Goal: Task Accomplishment & Management: Manage account settings

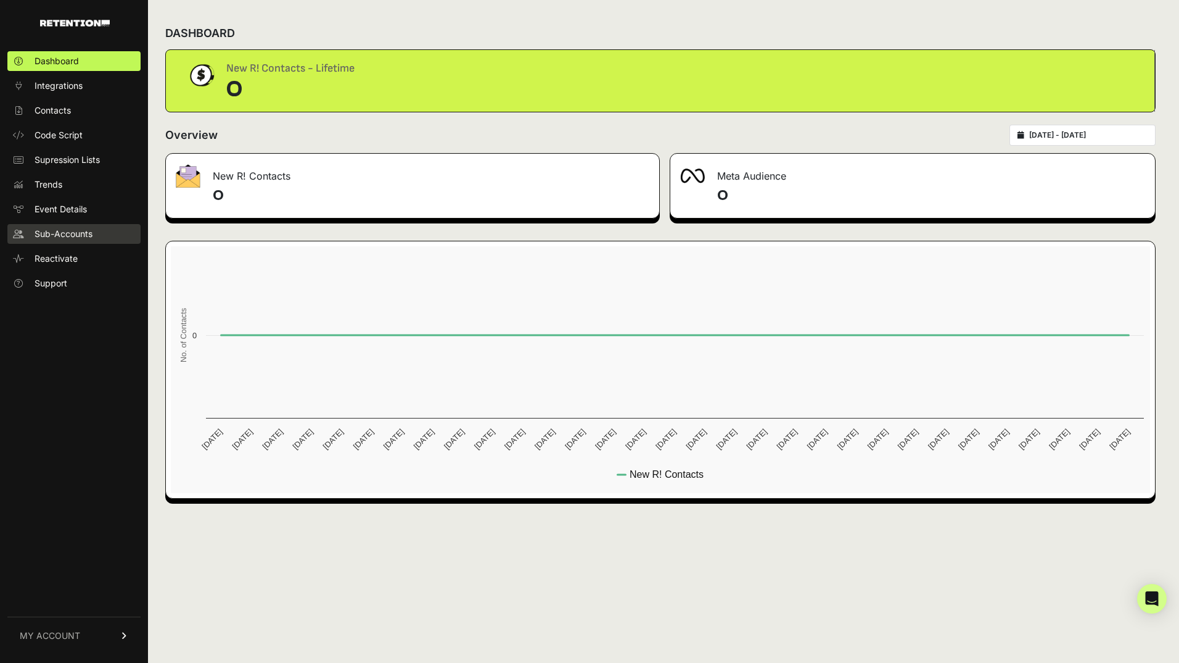
click at [91, 233] on span "Sub-Accounts" at bounding box center [64, 234] width 58 height 12
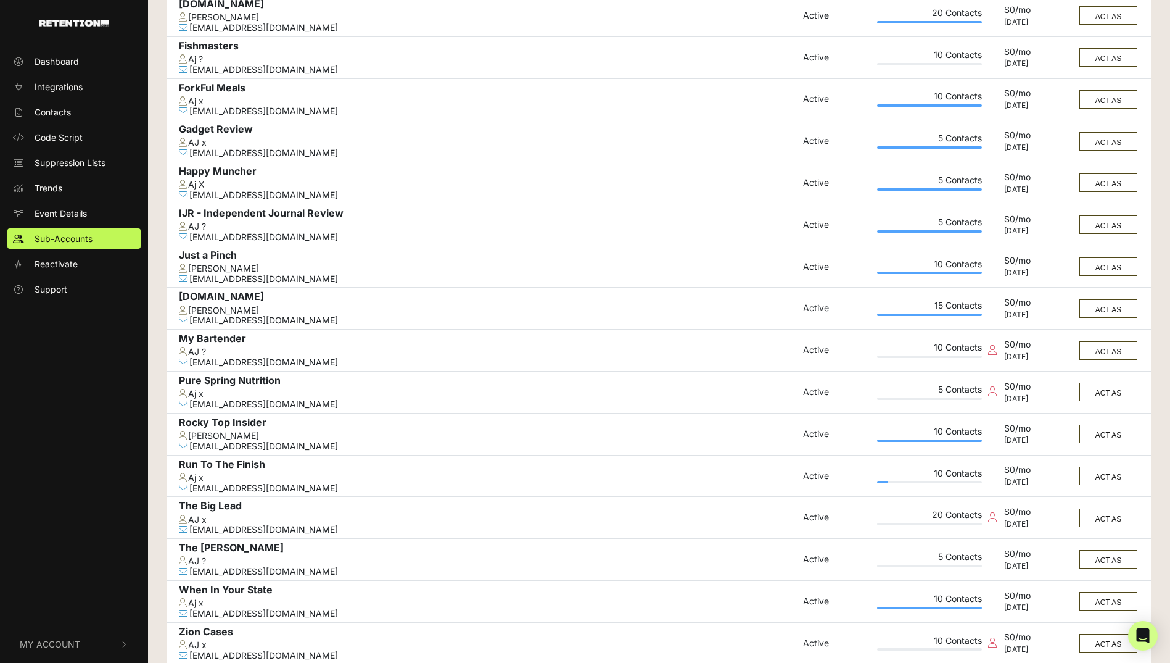
scroll to position [344, 0]
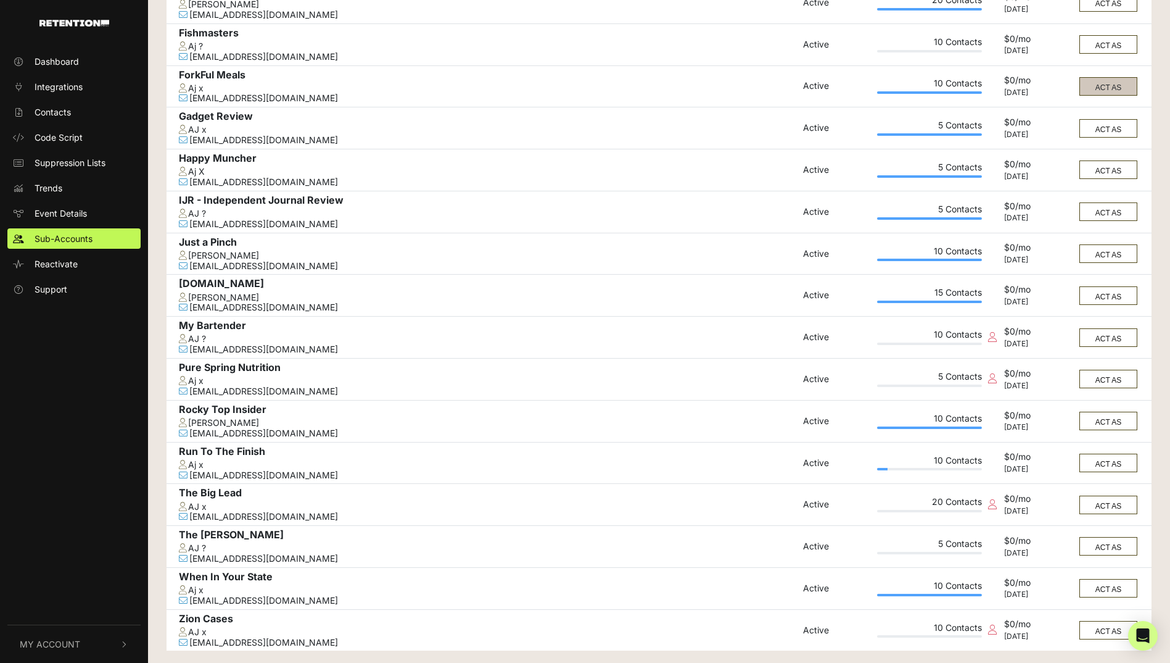
click at [1105, 83] on button "ACT AS" at bounding box center [1109, 86] width 58 height 19
